Goal: Information Seeking & Learning: Learn about a topic

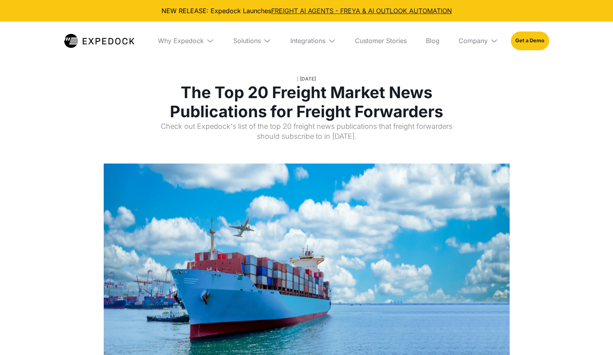
select select
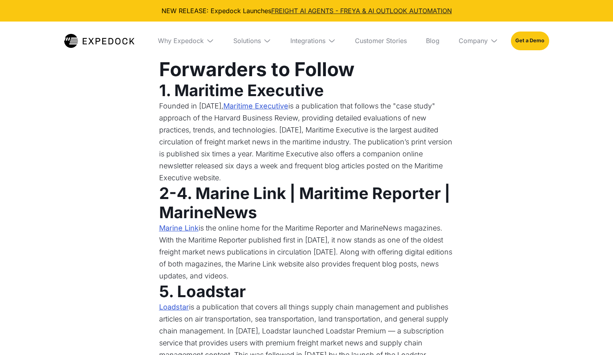
scroll to position [476, 0]
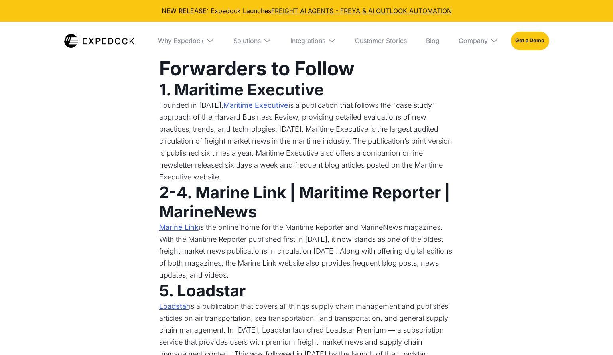
click at [187, 226] on link "Marine Link" at bounding box center [178, 227] width 39 height 12
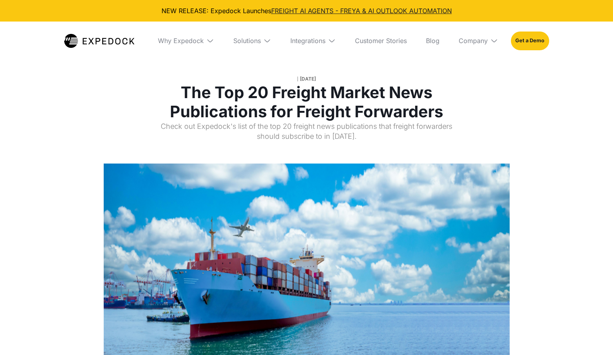
select select
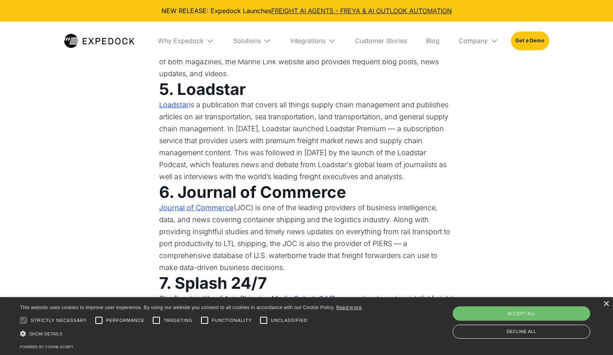
scroll to position [678, 0]
click at [179, 100] on link "Loadstar" at bounding box center [174, 104] width 30 height 12
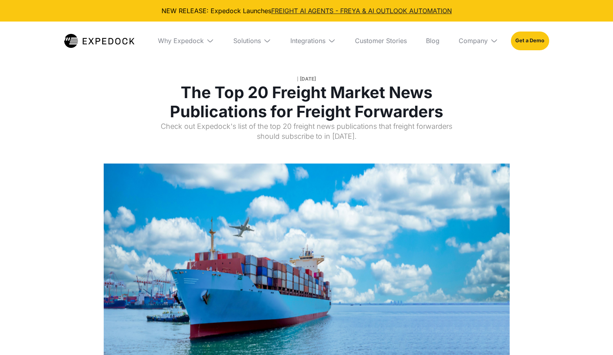
select select
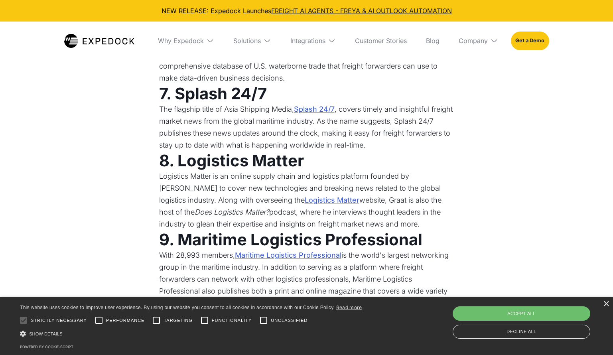
scroll to position [867, 0]
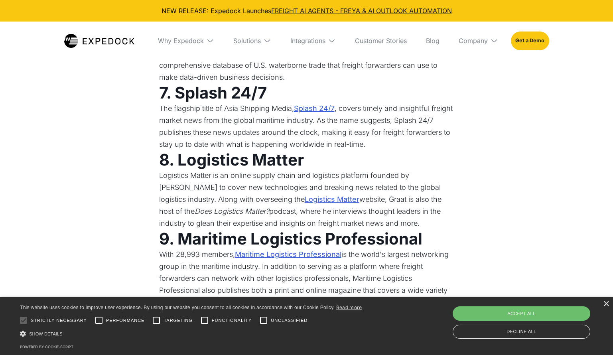
click at [309, 108] on link "Splash 24/7" at bounding box center [314, 108] width 41 height 12
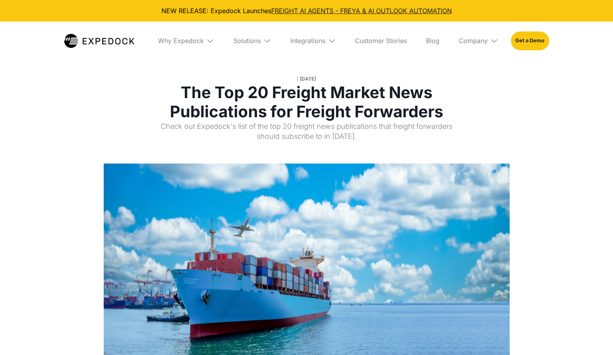
select select
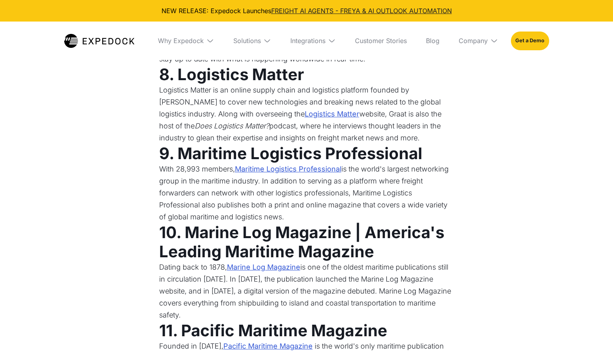
scroll to position [953, 0]
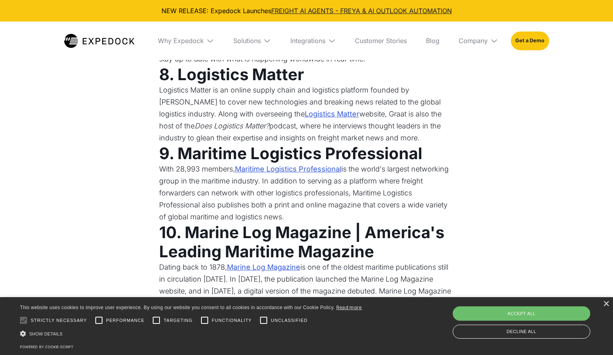
click at [301, 168] on link "Maritime Logistics Professional" at bounding box center [288, 169] width 106 height 12
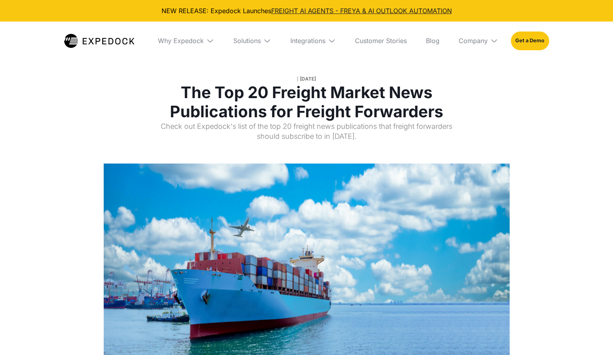
select select
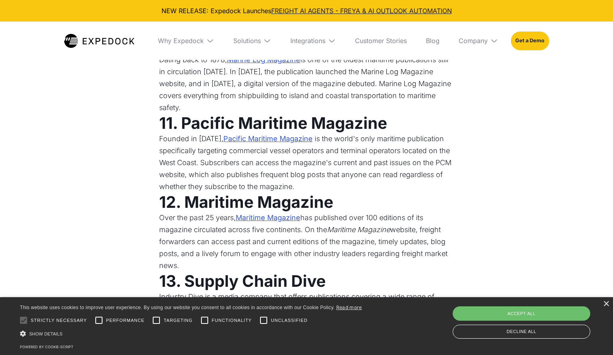
scroll to position [1165, 0]
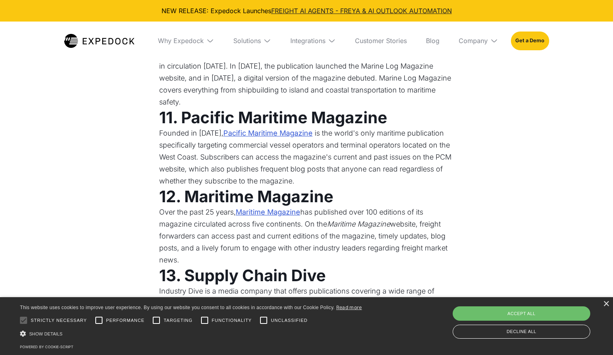
click at [242, 127] on link "Pacific Maritime Magazine" at bounding box center [267, 133] width 89 height 12
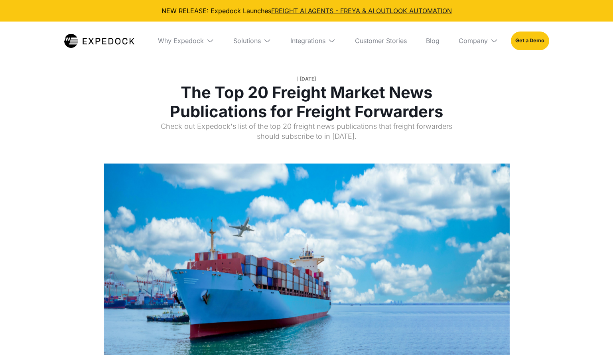
select select
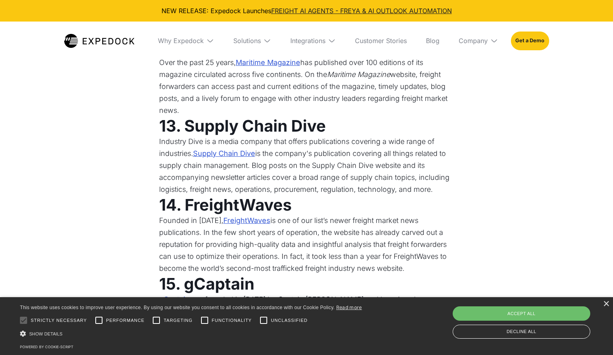
scroll to position [1329, 0]
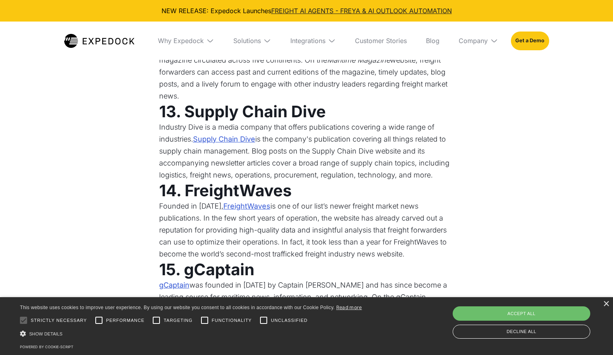
click at [222, 133] on link "Supply Chain Dive" at bounding box center [224, 139] width 62 height 12
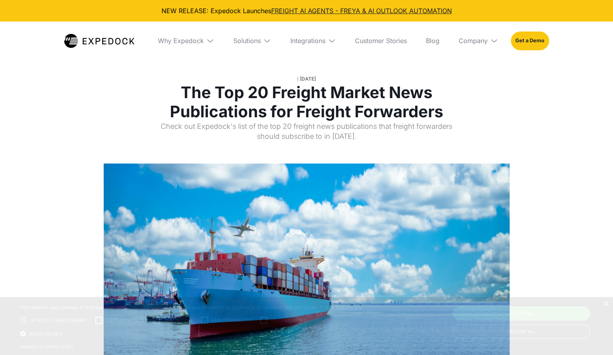
select select
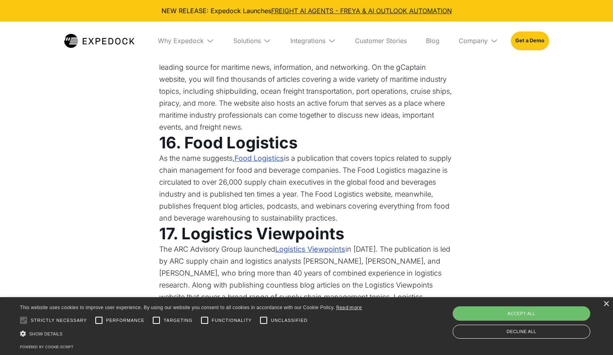
click at [262, 152] on link "Food Logistics" at bounding box center [258, 158] width 49 height 12
